Goal: Check status: Check status

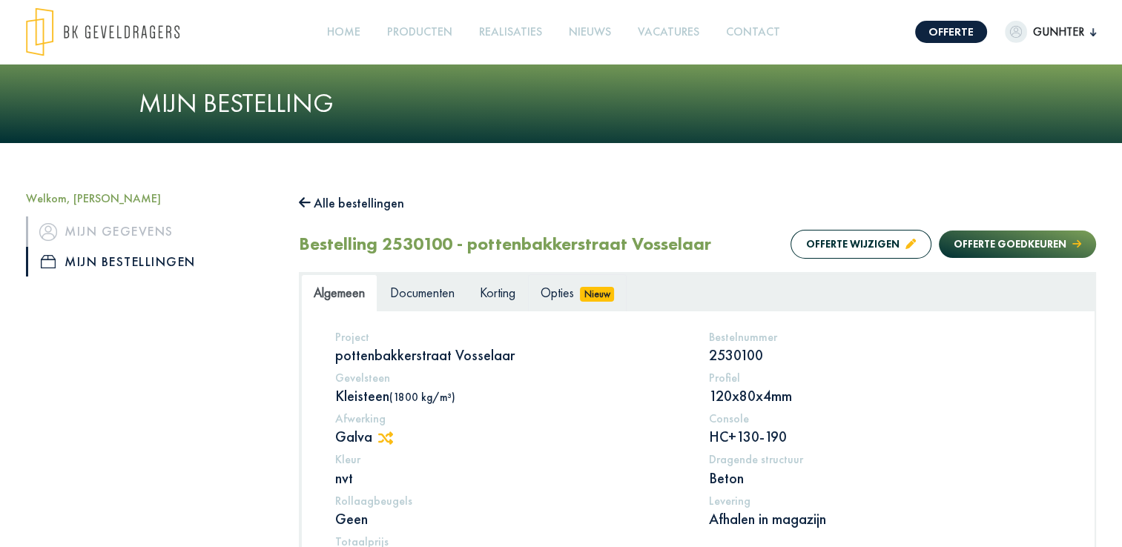
click at [606, 290] on span "Nieuw" at bounding box center [597, 294] width 34 height 15
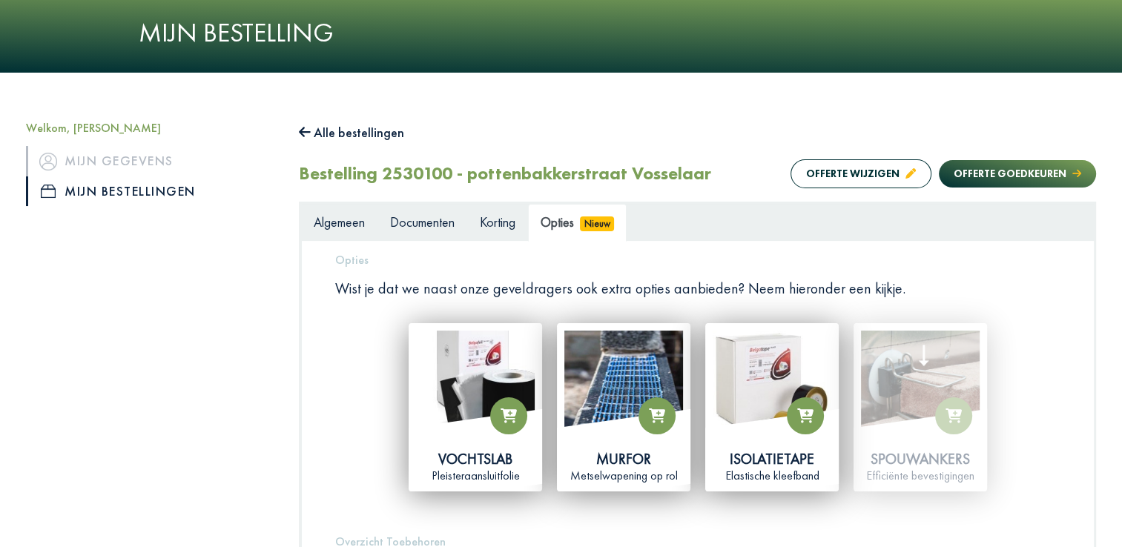
scroll to position [148, 0]
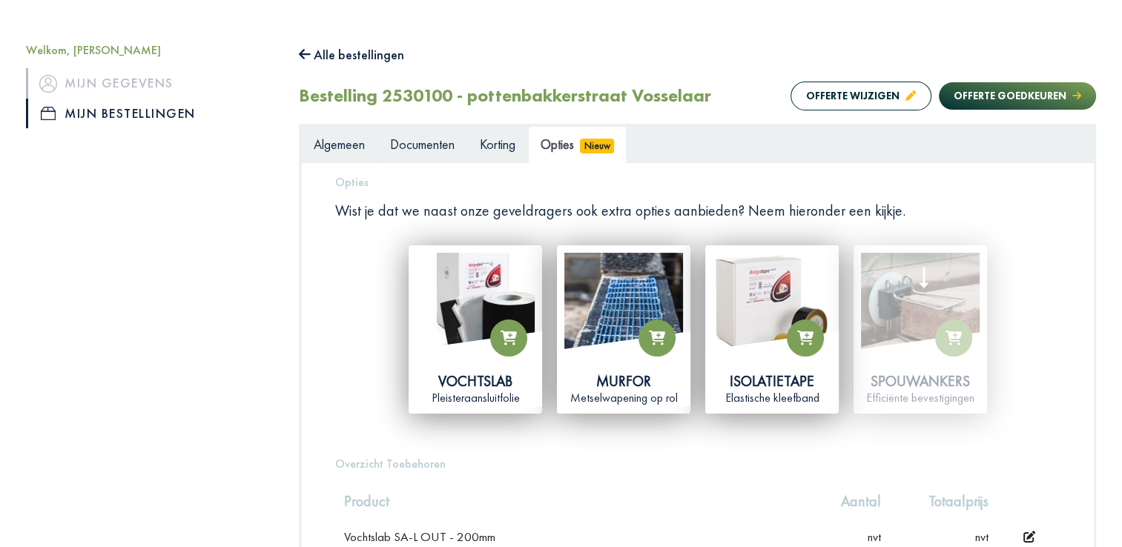
click at [353, 144] on span "Algemeen" at bounding box center [339, 144] width 51 height 17
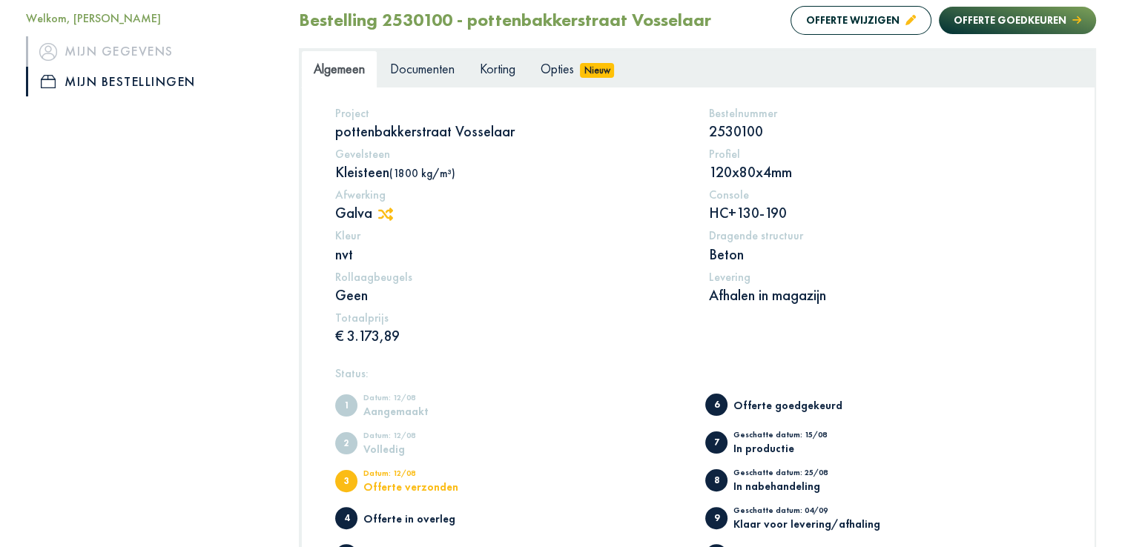
scroll to position [201, 0]
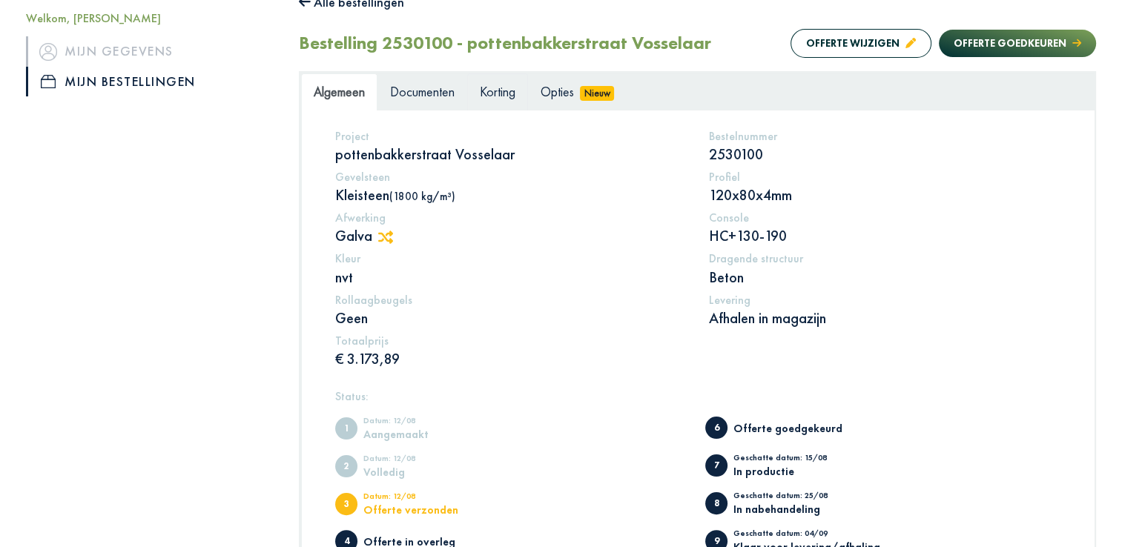
click at [483, 90] on span "Korting" at bounding box center [498, 91] width 36 height 17
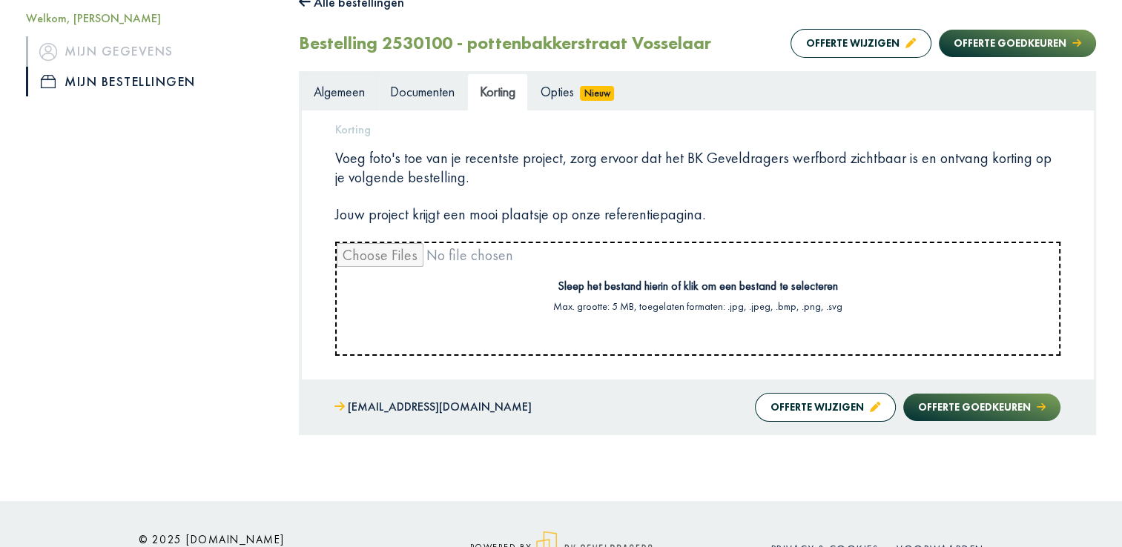
click at [338, 89] on span "Algemeen" at bounding box center [339, 91] width 51 height 17
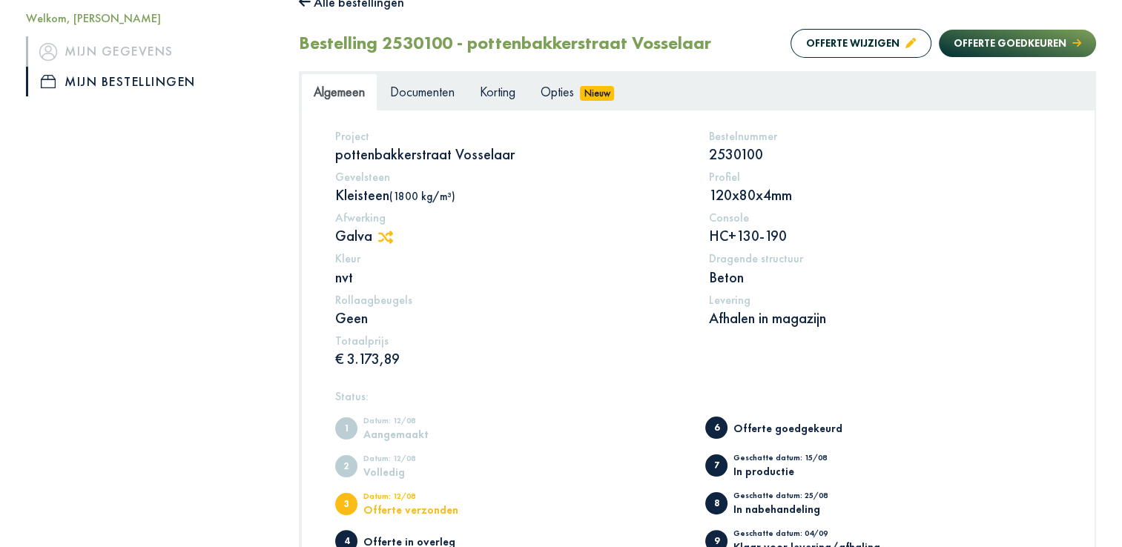
click at [393, 234] on icon at bounding box center [385, 237] width 15 height 13
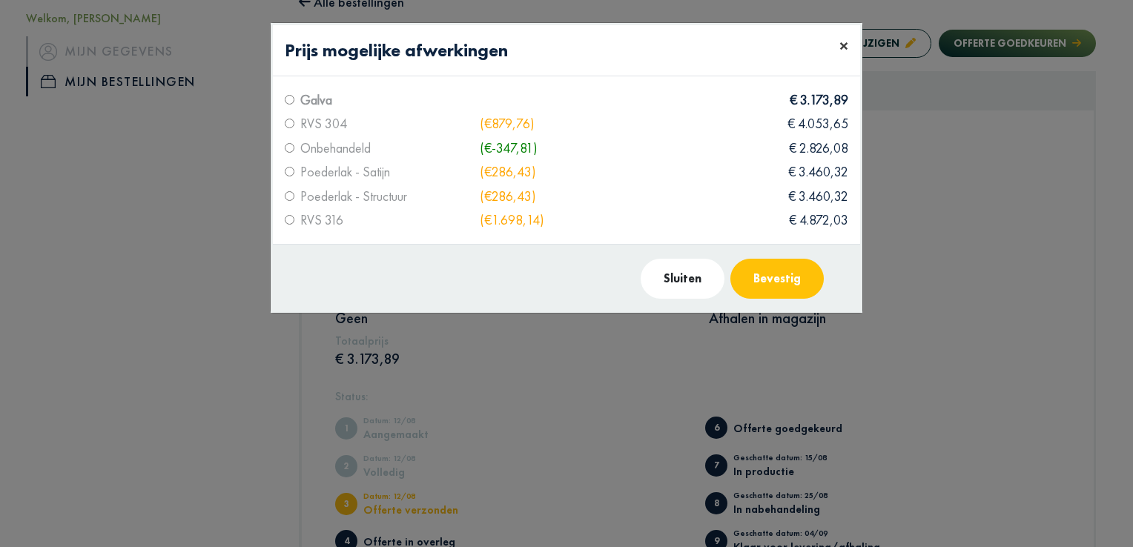
click at [842, 46] on span "×" at bounding box center [843, 45] width 9 height 23
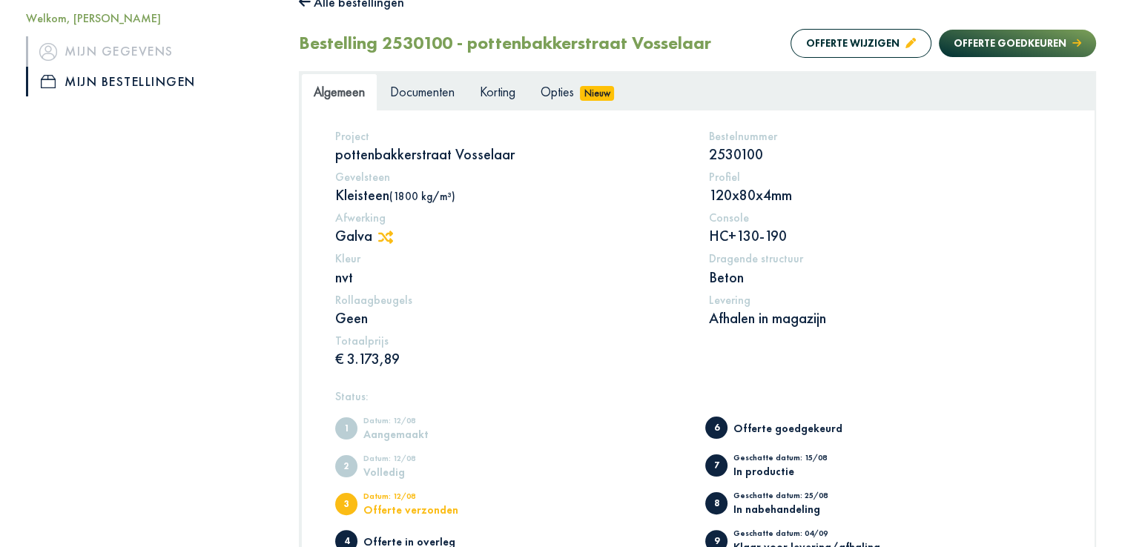
scroll to position [423, 0]
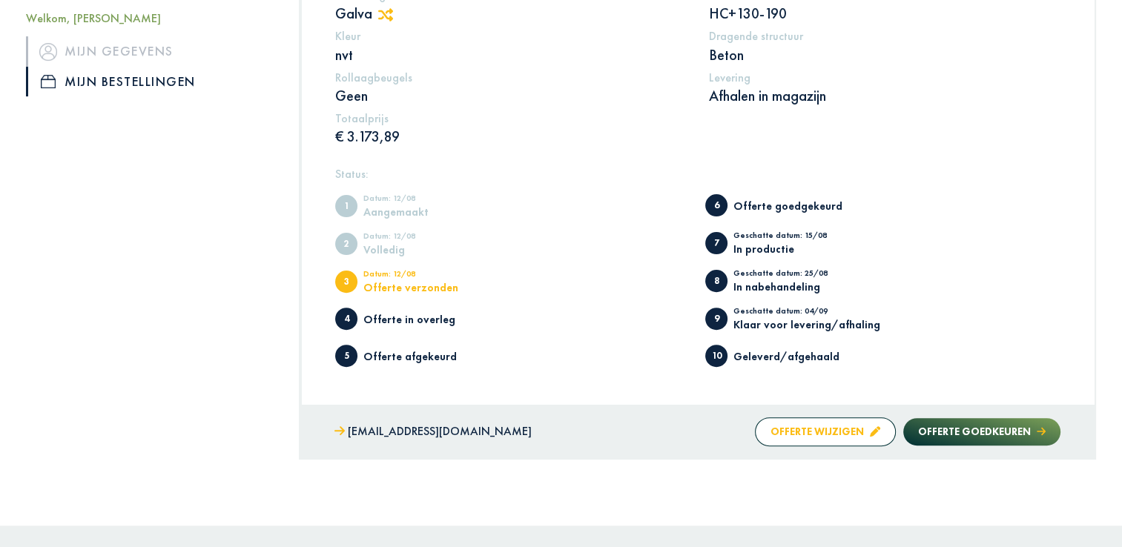
click at [807, 432] on button "Offerte wijzigen" at bounding box center [825, 431] width 141 height 29
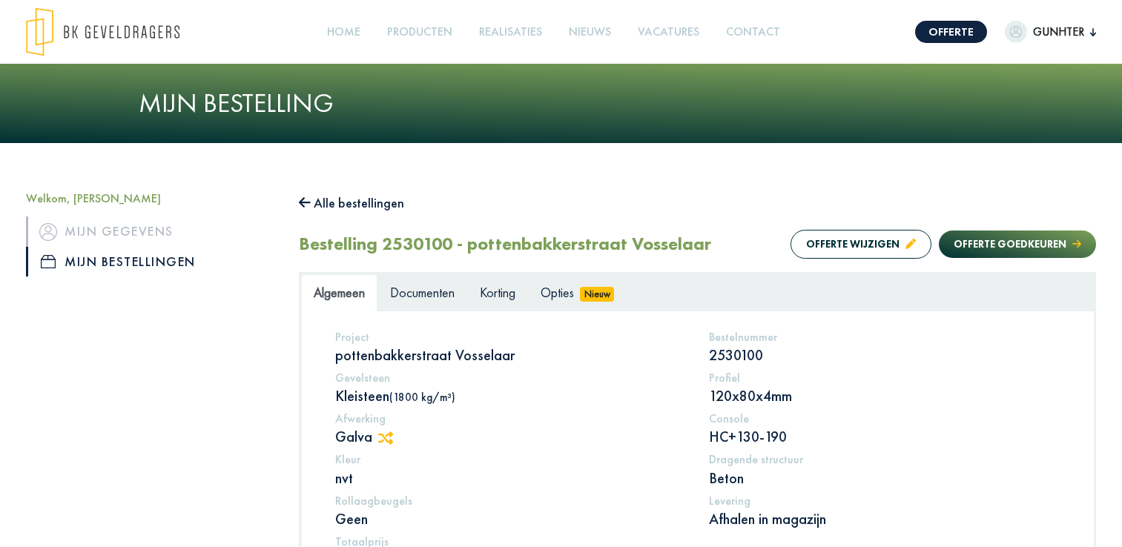
scroll to position [201, 0]
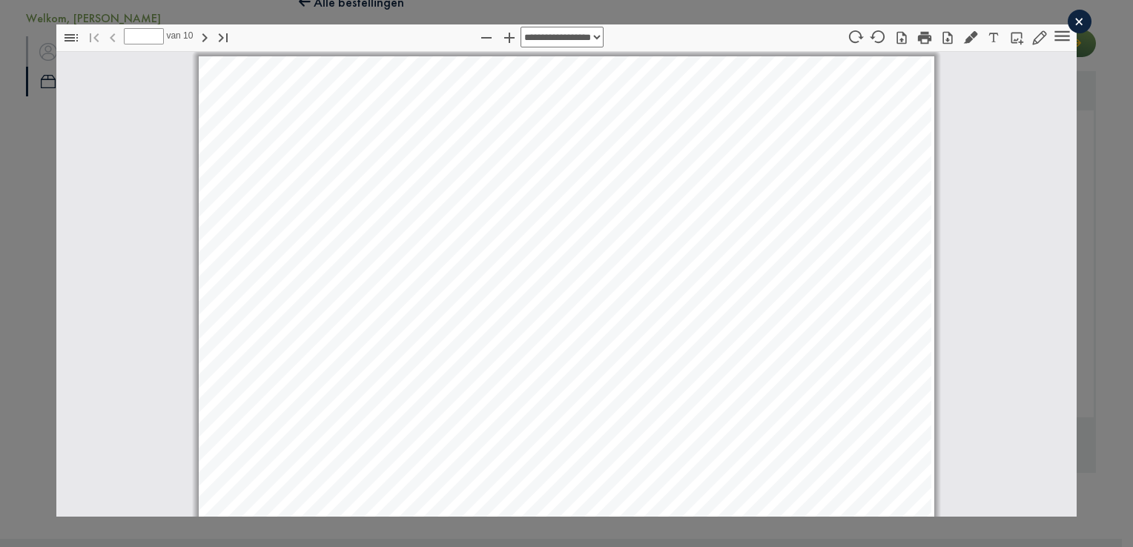
scroll to position [7, 0]
